Goal: Task Accomplishment & Management: Manage account settings

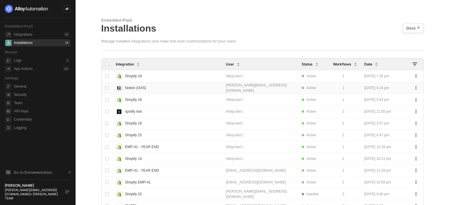
scroll to position [30, 0]
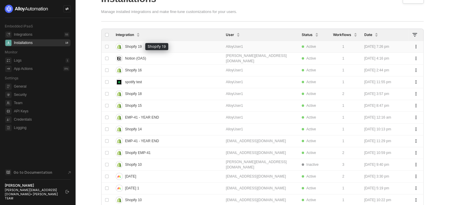
click at [133, 46] on span "Shopify 19" at bounding box center [133, 46] width 17 height 9
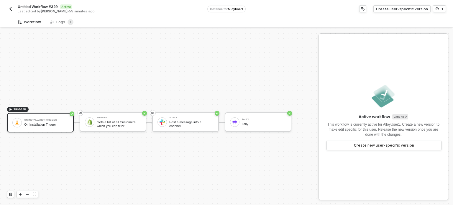
scroll to position [11, 0]
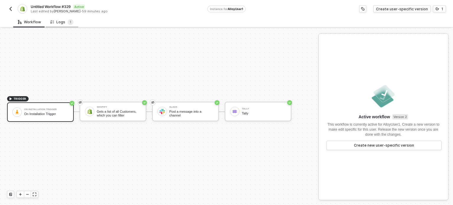
click at [61, 25] on div "Logs 1" at bounding box center [61, 22] width 23 height 6
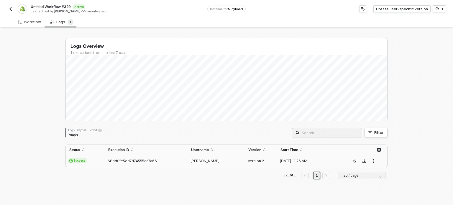
click at [80, 161] on span "Success" at bounding box center [78, 160] width 20 height 5
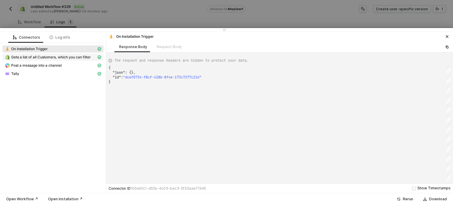
click at [49, 57] on span "Gets a list of all Customers, which you can filter" at bounding box center [51, 57] width 80 height 5
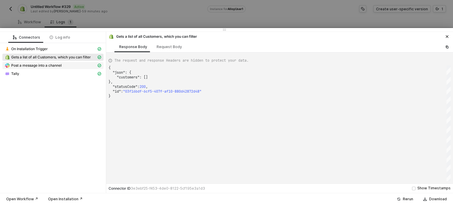
click at [57, 67] on span "Post a message into a channel" at bounding box center [36, 65] width 50 height 5
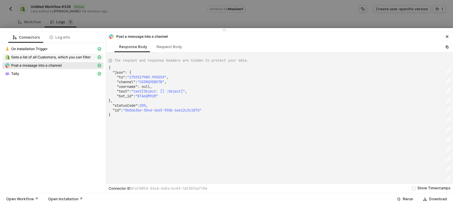
click at [58, 58] on span "Gets a list of all Customers, which you can filter" at bounding box center [51, 57] width 80 height 5
type textarea "{ "json": { "customers": [] }, "statusCode": 200, "id": "03f16bdf-6cf5-407f-af1…"
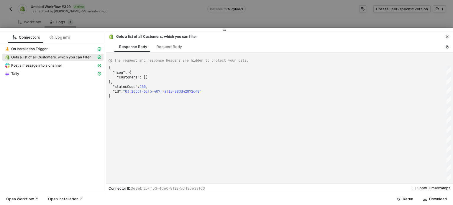
click at [138, 20] on div at bounding box center [226, 102] width 453 height 205
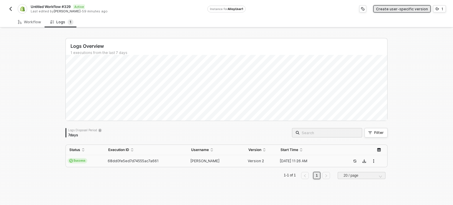
click at [412, 11] on div "Create user-specific version" at bounding box center [402, 8] width 52 height 5
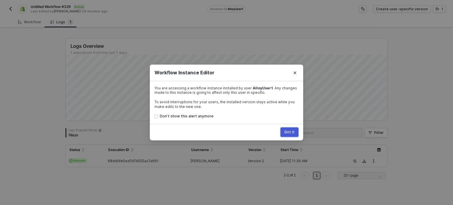
click at [294, 134] on div "Got it" at bounding box center [290, 132] width 10 height 5
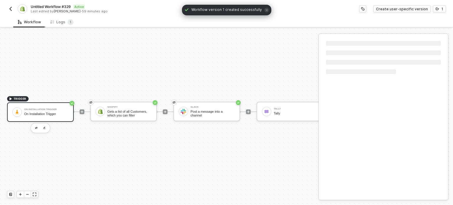
click at [24, 21] on div "Workflow" at bounding box center [29, 22] width 23 height 5
click at [249, 59] on div "TRIGGER On Installation Trigger On Installation Trigger Shopify Gets a list of …" at bounding box center [167, 111] width 334 height 187
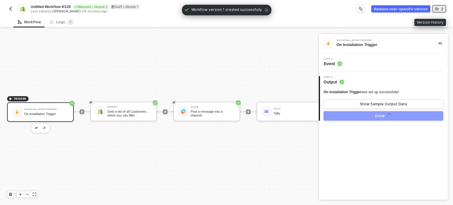
click at [444, 9] on button "2" at bounding box center [439, 8] width 13 height 7
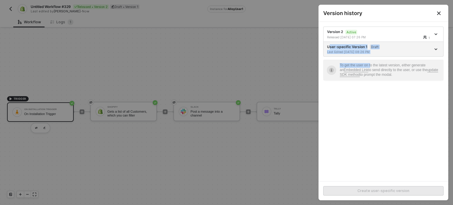
drag, startPoint x: 329, startPoint y: 44, endPoint x: 241, endPoint y: 37, distance: 88.2
click at [342, 54] on li "User-specific Version 1 Draft Last Edited 10/01/2025 08:26 PM" at bounding box center [384, 49] width 120 height 15
click at [438, 48] on icon "icon-arrow-down" at bounding box center [436, 49] width 3 height 3
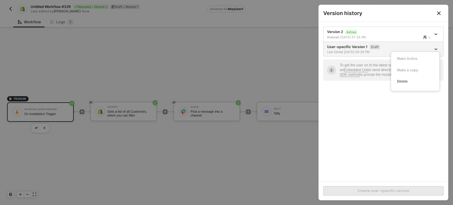
click at [409, 141] on div "Version 2 Active Released 10/01/2025 07:26 PM 1 User-specific Version 1 Draft L…" at bounding box center [384, 101] width 130 height 159
click at [437, 48] on icon "icon-arrow-down" at bounding box center [436, 49] width 3 height 3
click at [405, 81] on div "Delete" at bounding box center [415, 82] width 37 height 6
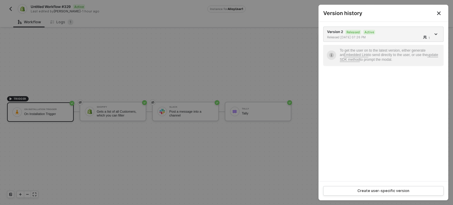
drag, startPoint x: 375, startPoint y: 34, endPoint x: 400, endPoint y: 92, distance: 63.1
click at [399, 91] on div "Version 2 Released Active Released 10/01/2025 07:26 PM 1 To get the user on to …" at bounding box center [384, 101] width 130 height 159
click at [421, 110] on div "Version 2 Released Active Released 10/01/2025 07:26 PM 1 To get the user on to …" at bounding box center [384, 101] width 130 height 159
drag, startPoint x: 154, startPoint y: 60, endPoint x: 164, endPoint y: 61, distance: 10.9
click at [154, 60] on div at bounding box center [226, 102] width 453 height 205
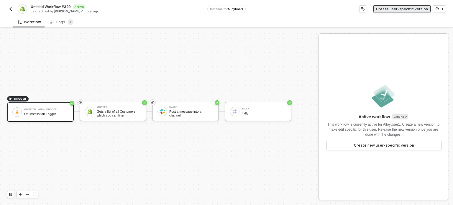
click at [419, 10] on div "Create user-specific version" at bounding box center [402, 8] width 52 height 5
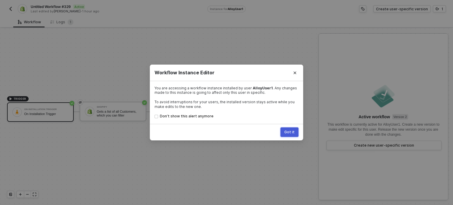
click at [294, 133] on div "Got it" at bounding box center [290, 132] width 10 height 5
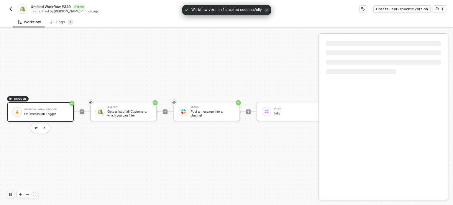
click at [188, 81] on div "TRIGGER On Installation Trigger On Installation Trigger Shopify Gets a list of …" at bounding box center [170, 111] width 340 height 187
click at [409, 10] on div "Release user-specific version" at bounding box center [401, 8] width 54 height 5
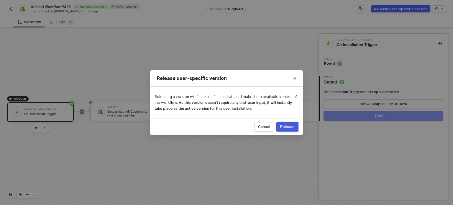
click at [283, 125] on div "Release" at bounding box center [287, 127] width 14 height 5
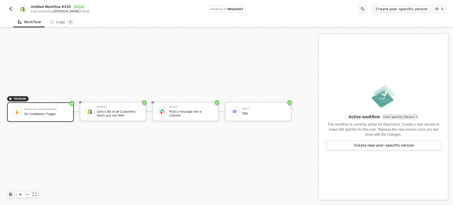
drag, startPoint x: 37, startPoint y: 69, endPoint x: 40, endPoint y: 68, distance: 3.7
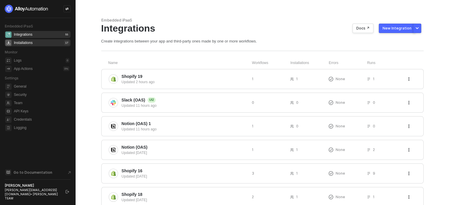
click at [58, 43] on div "Installations 17" at bounding box center [42, 42] width 56 height 7
